Goal: Communication & Community: Participate in discussion

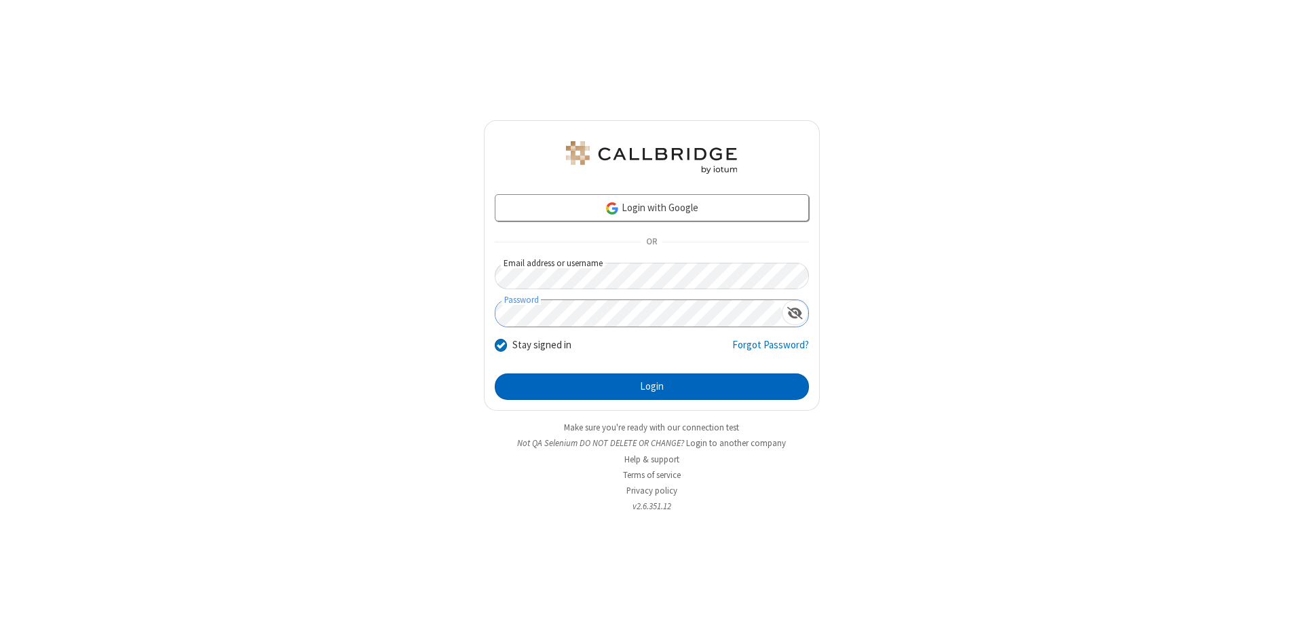
click at [652, 387] on button "Login" at bounding box center [652, 386] width 314 height 27
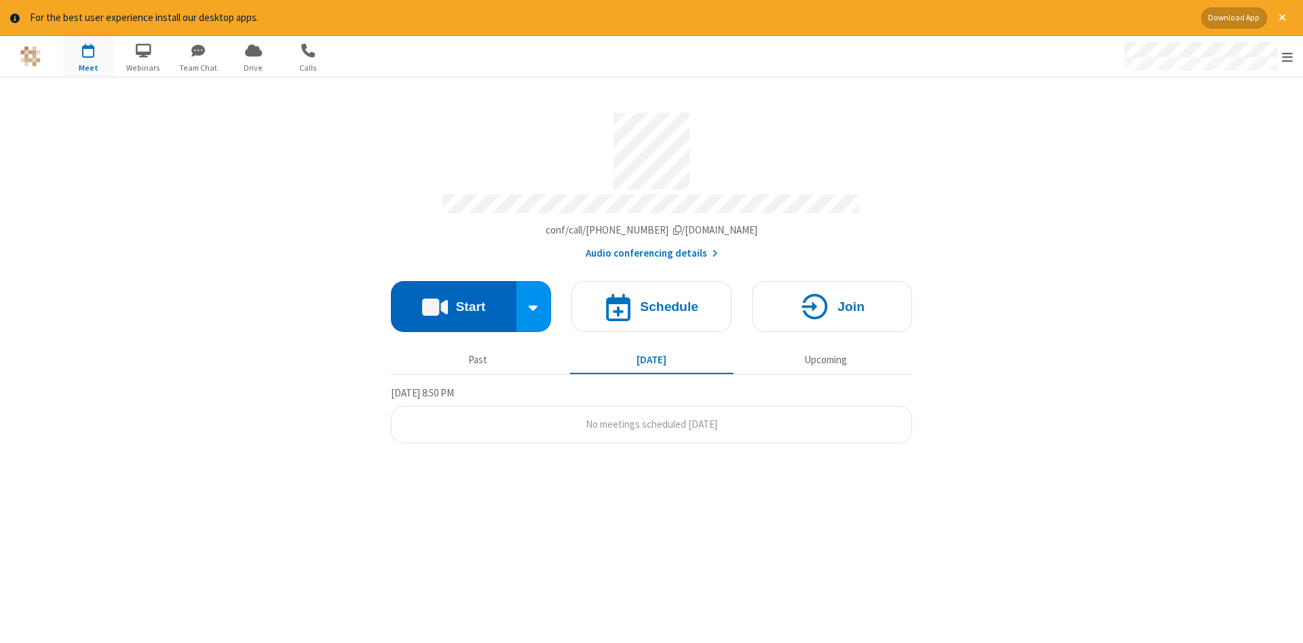
click at [453, 301] on button "Start" at bounding box center [454, 306] width 126 height 51
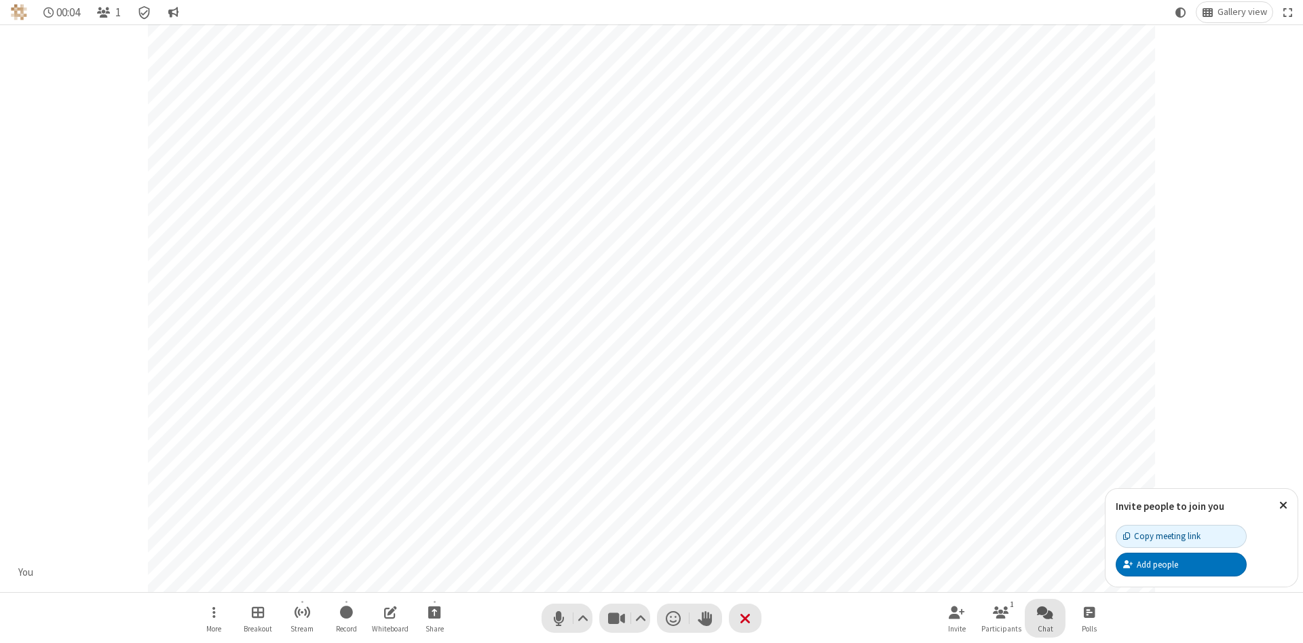
click at [1045, 612] on span "Open chat" at bounding box center [1045, 611] width 16 height 17
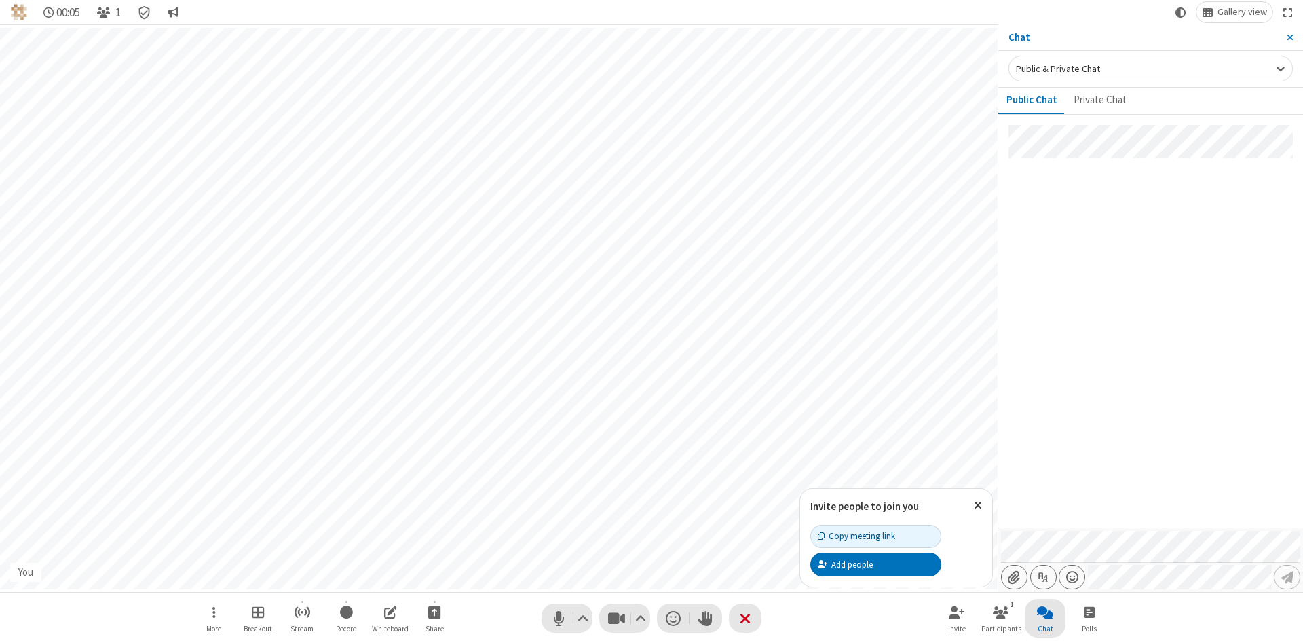
type input "C:\fakepath\doc_test.docx"
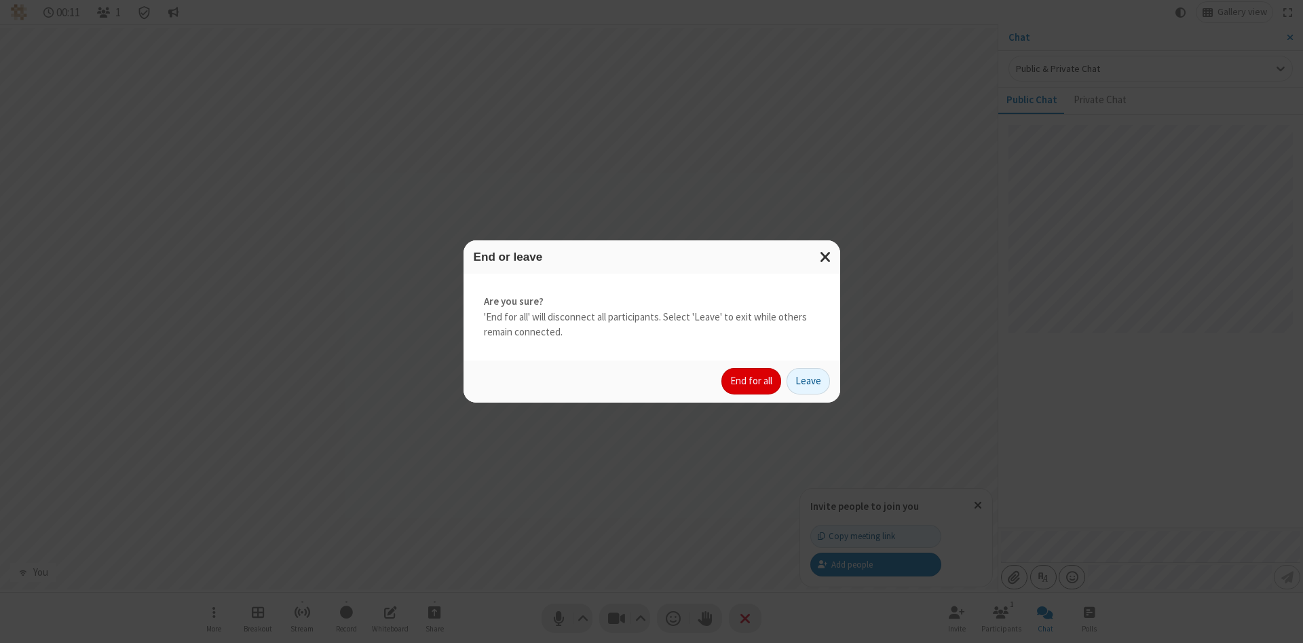
click at [752, 381] on button "End for all" at bounding box center [752, 381] width 60 height 27
